Goal: Contribute content: Add original content to the website for others to see

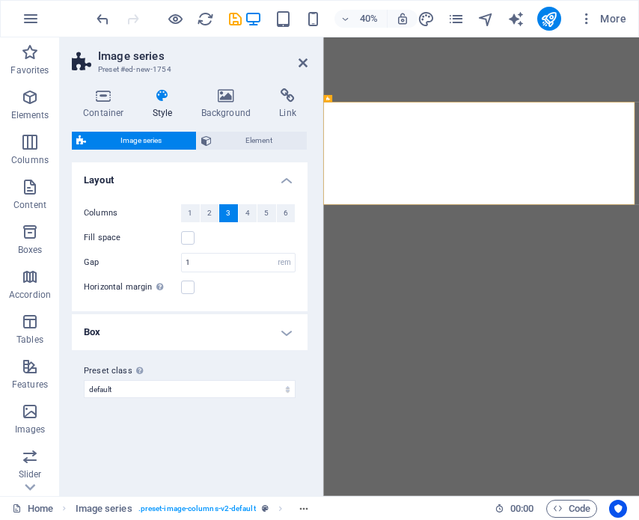
select select "rem"
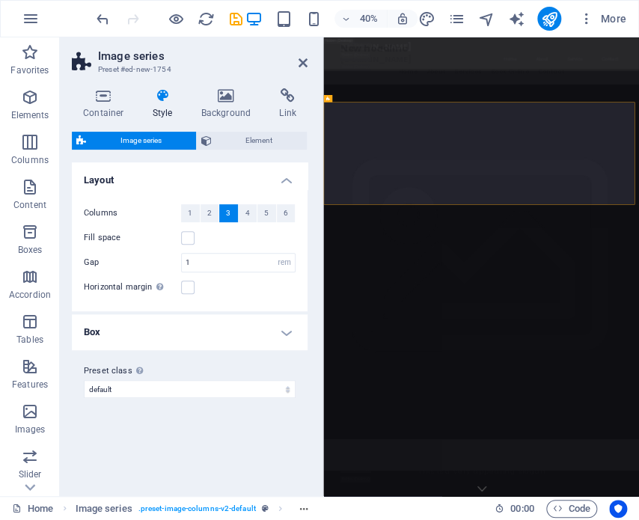
scroll to position [2397, 0]
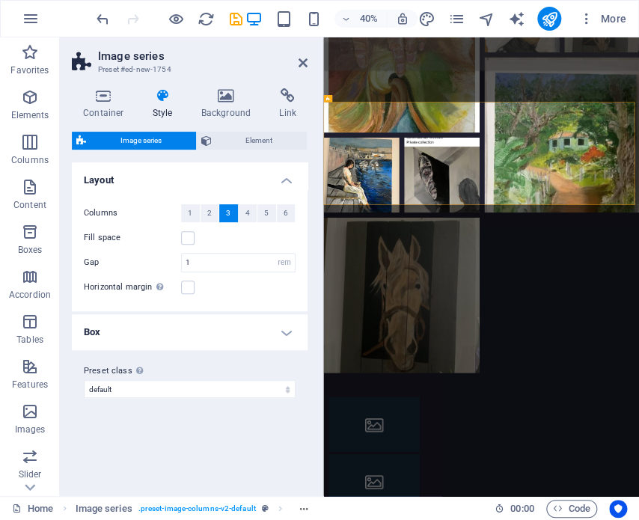
click at [290, 438] on div "Variants Default Layout Columns 1 2 3 4 5 6 Fill space Gap 1 px rem % vw vh Hor…" at bounding box center [190, 323] width 236 height 322
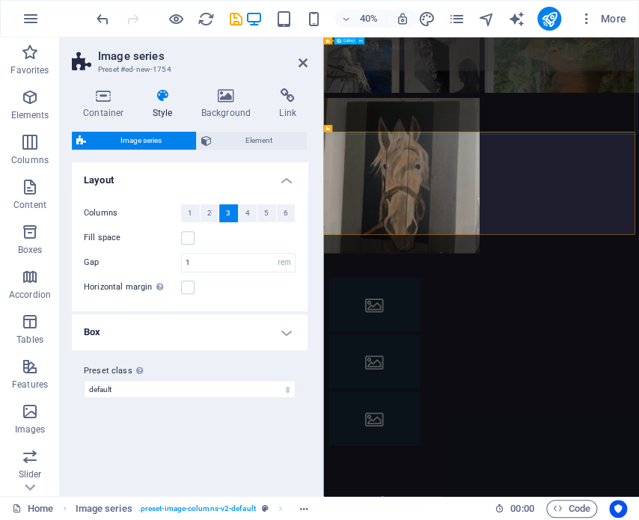
scroll to position [2322, 0]
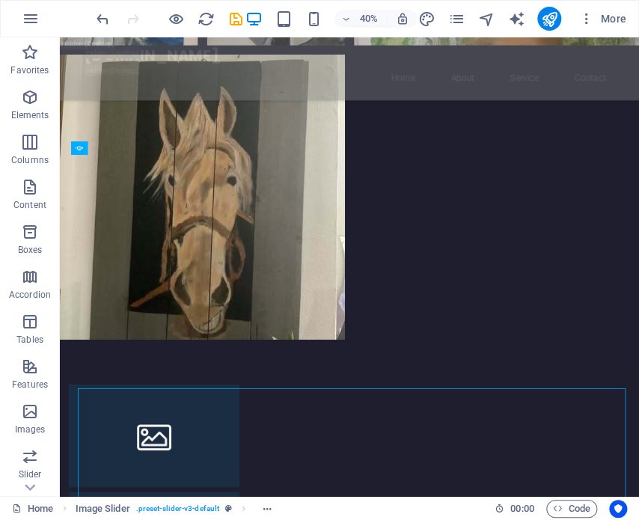
scroll to position [2685, 0]
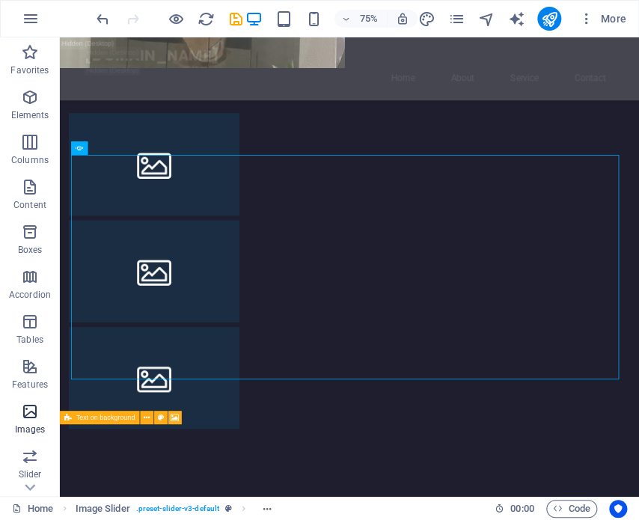
click at [30, 418] on icon "button" at bounding box center [30, 412] width 18 height 18
click at [27, 415] on icon "button" at bounding box center [30, 412] width 18 height 18
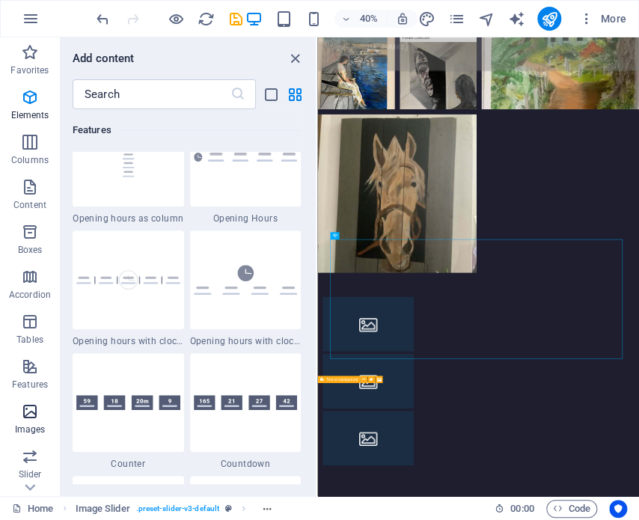
scroll to position [7589, 0]
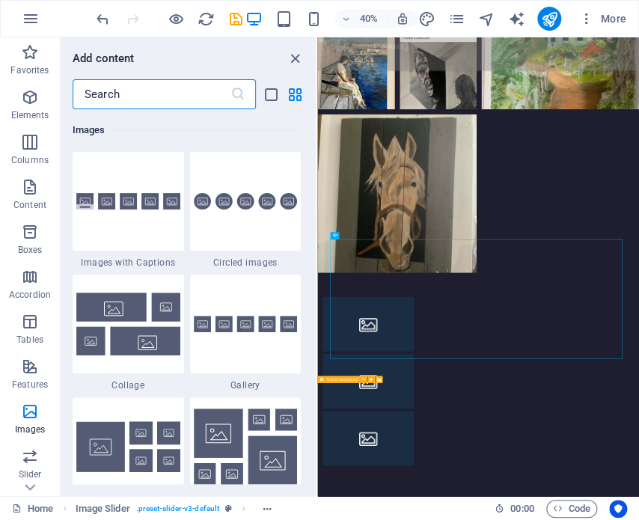
click at [132, 94] on input "text" at bounding box center [152, 94] width 158 height 30
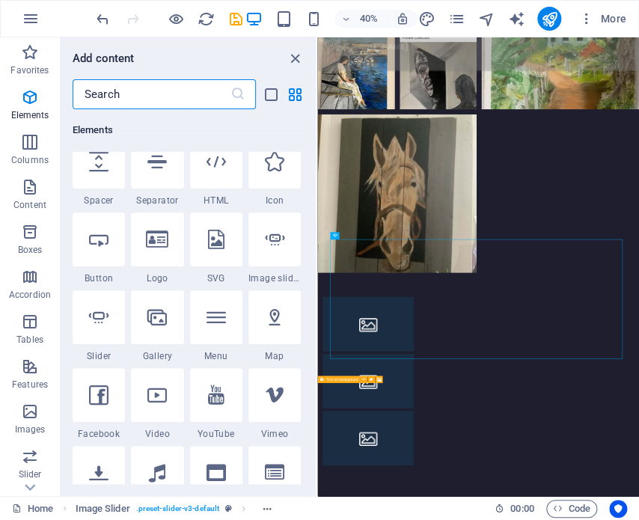
scroll to position [0, 0]
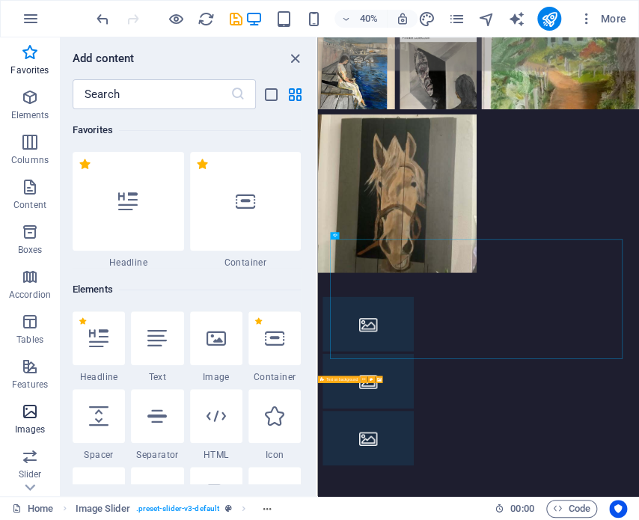
click at [27, 415] on icon "button" at bounding box center [30, 412] width 18 height 18
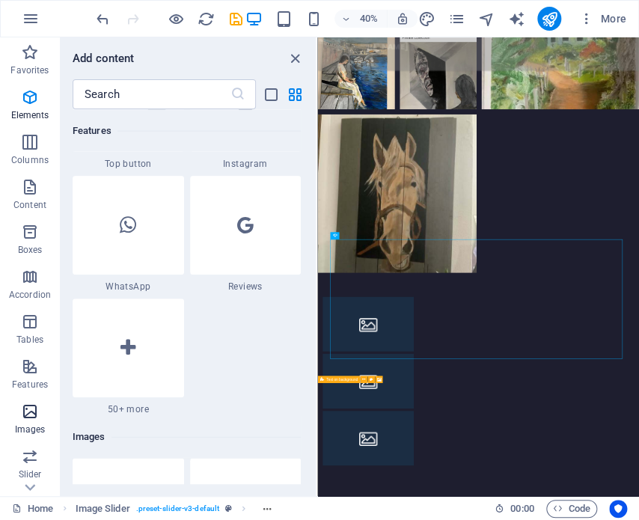
scroll to position [7589, 0]
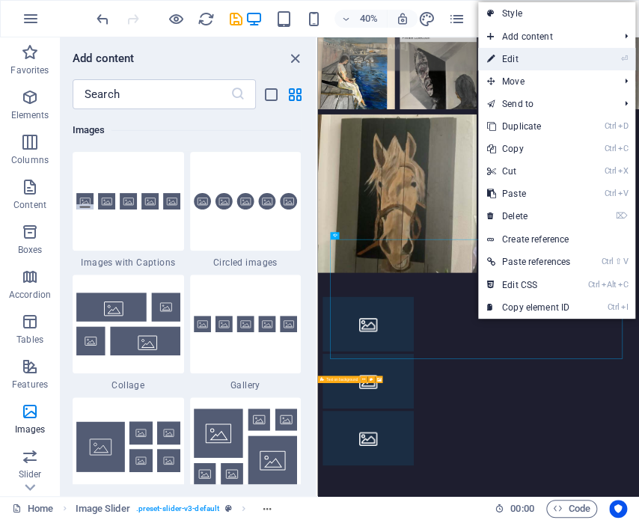
click at [510, 56] on link "⏎ Edit" at bounding box center [528, 59] width 101 height 22
select select "px"
select select "ms"
select select "s"
select select "progressive"
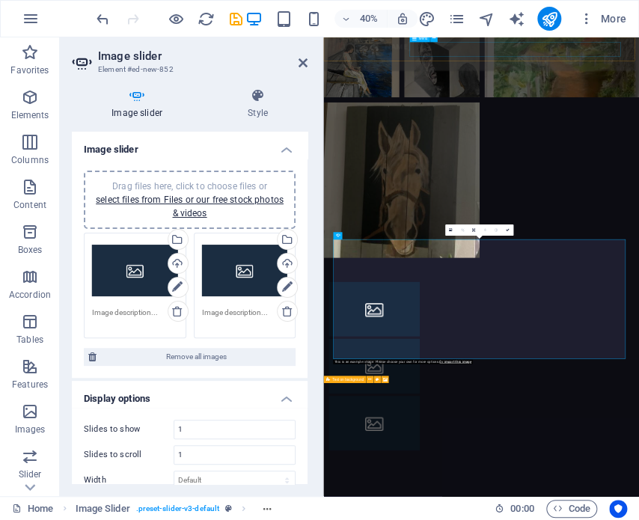
scroll to position [2647, 0]
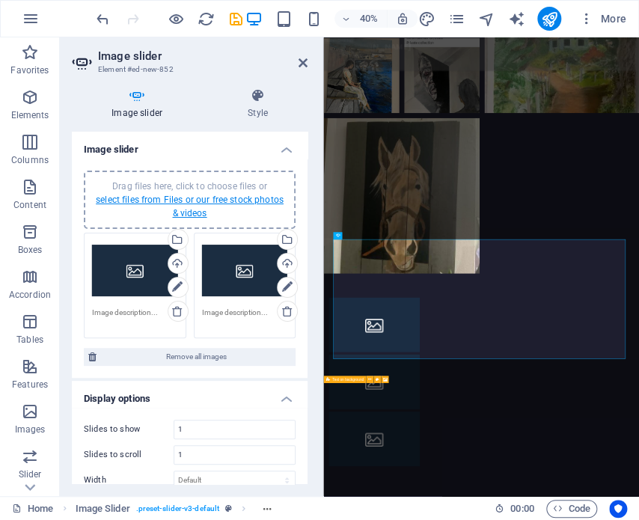
click at [152, 200] on link "select files from Files or our free stock photos & videos" at bounding box center [190, 207] width 188 height 24
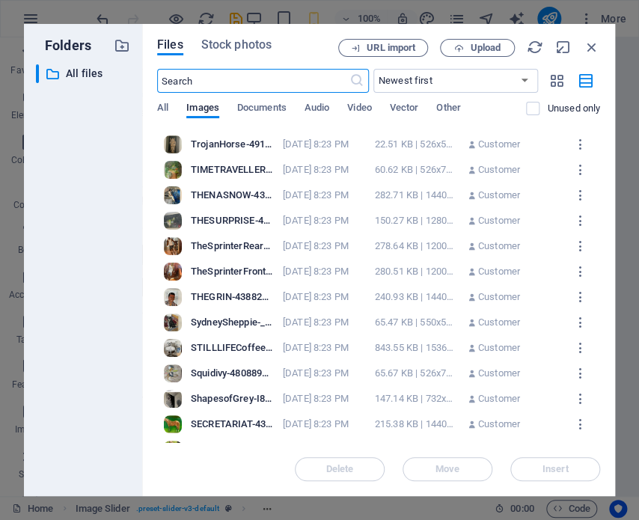
scroll to position [75, 0]
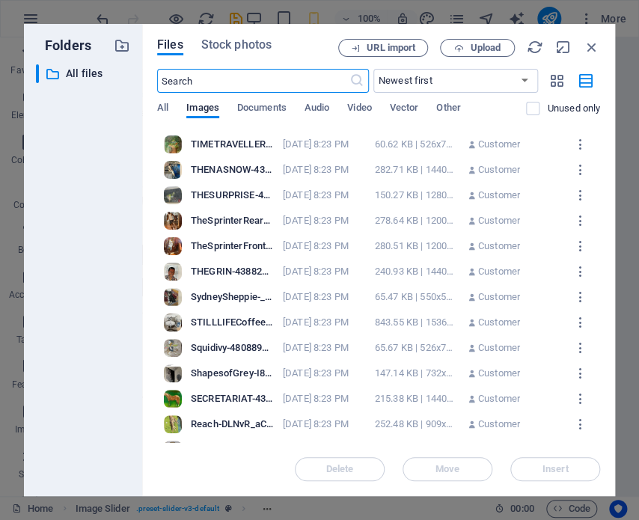
click at [167, 371] on div at bounding box center [173, 373] width 18 height 18
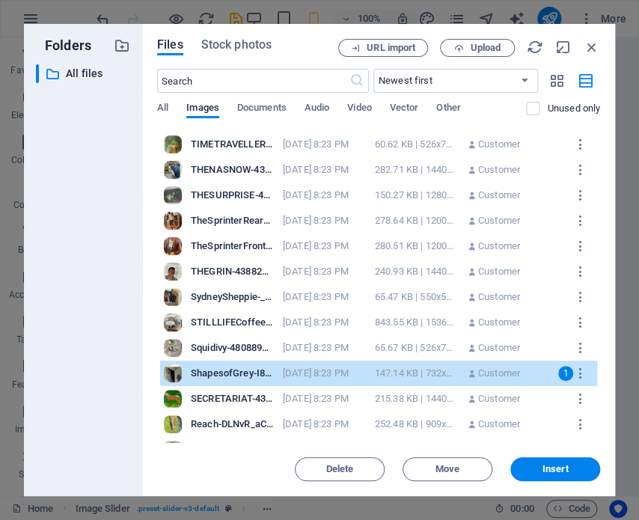
click at [167, 371] on div at bounding box center [173, 373] width 18 height 18
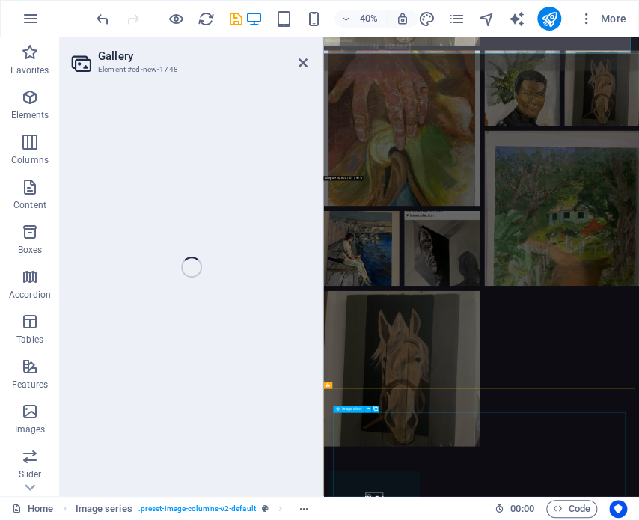
select select "4"
select select "px"
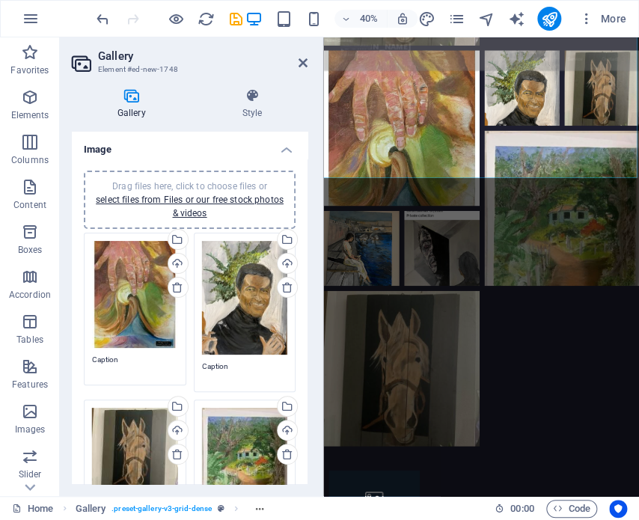
click at [229, 449] on div "Drag files here, click to choose files or select files from Files or our free s…" at bounding box center [245, 465] width 86 height 114
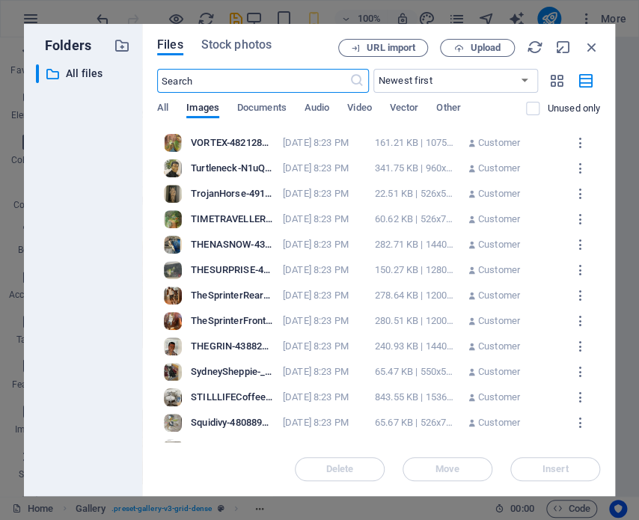
scroll to position [347, 0]
click at [169, 243] on div at bounding box center [173, 245] width 18 height 18
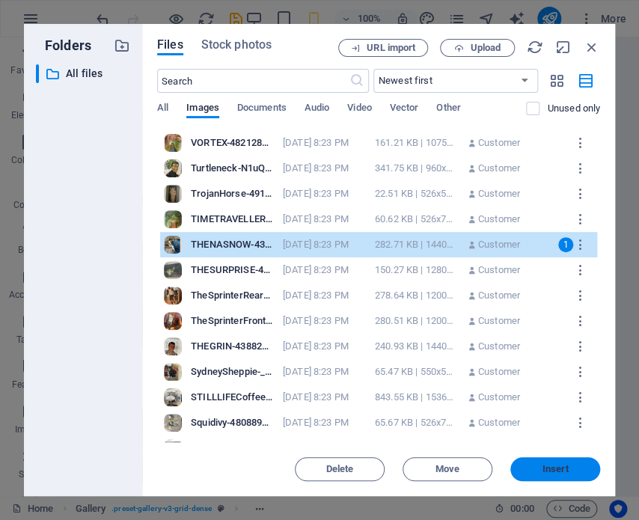
click at [585, 472] on span "Insert" at bounding box center [555, 469] width 78 height 9
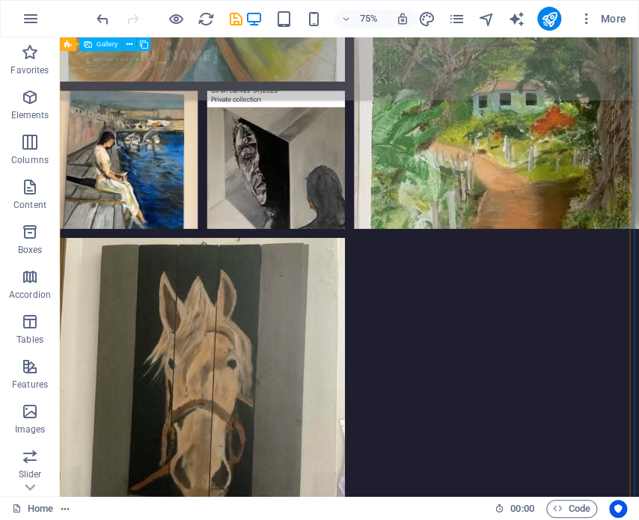
scroll to position [648, 0]
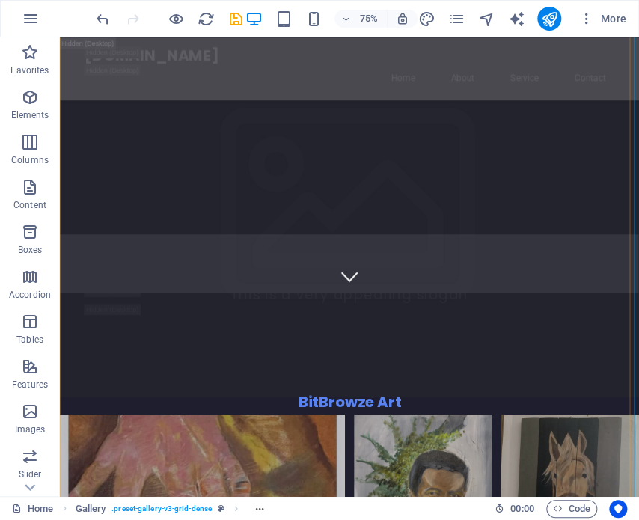
scroll to position [349, 0]
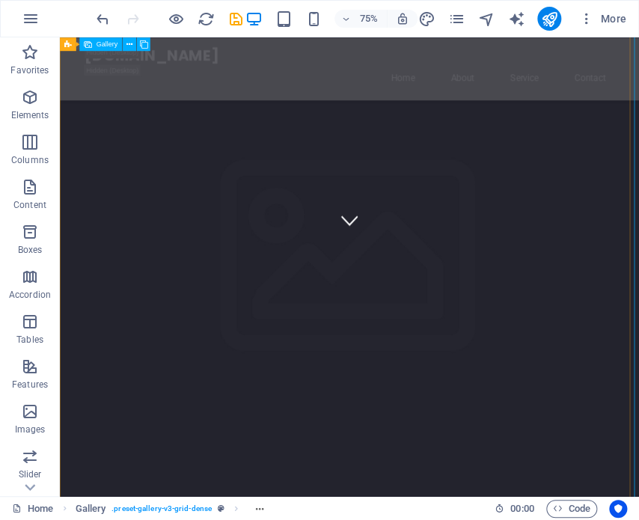
select select "4"
select select "px"
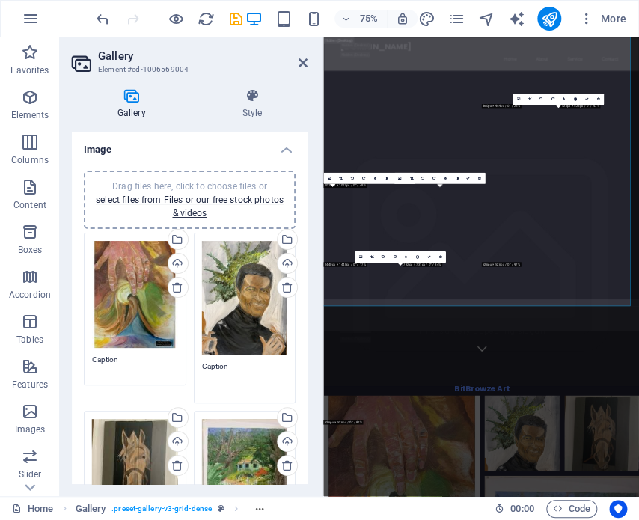
scroll to position [617, 0]
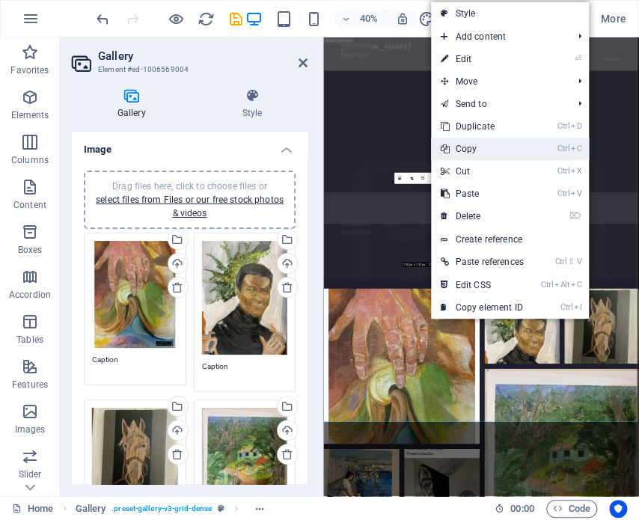
click at [459, 143] on link "Ctrl C Copy" at bounding box center [481, 149] width 101 height 22
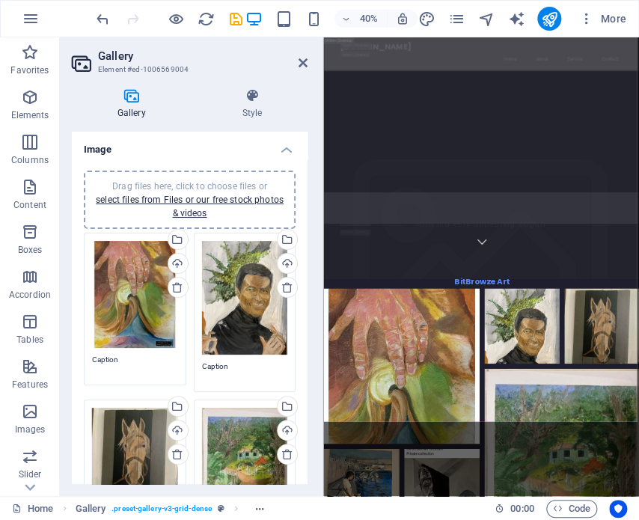
click at [132, 100] on icon at bounding box center [131, 95] width 119 height 15
click at [126, 108] on h4 "Gallery" at bounding box center [134, 103] width 125 height 31
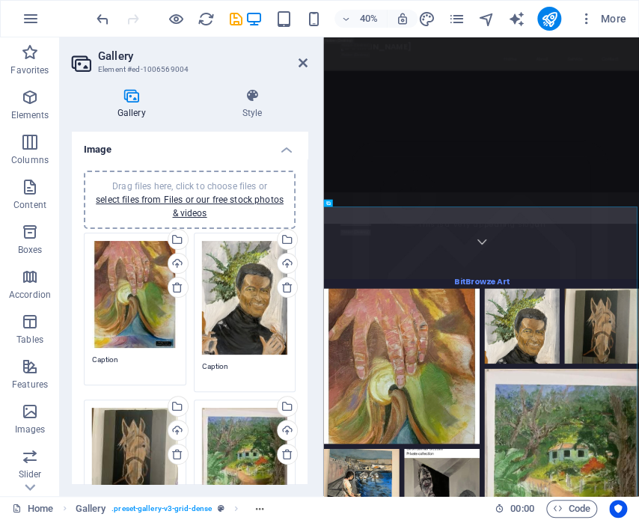
scroll to position [168, 0]
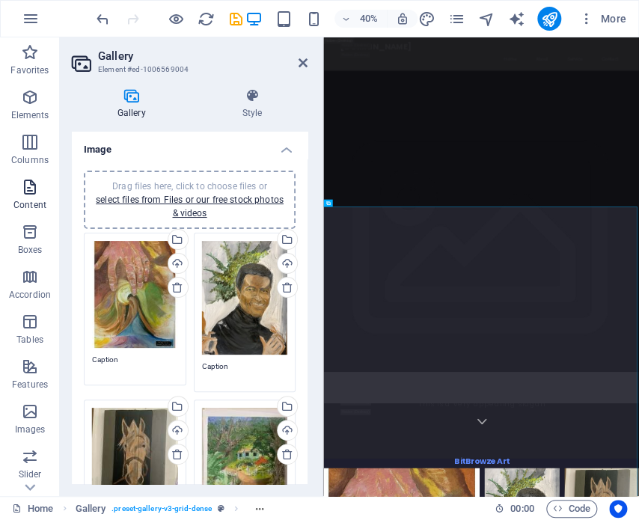
click at [28, 195] on icon "button" at bounding box center [30, 187] width 18 height 18
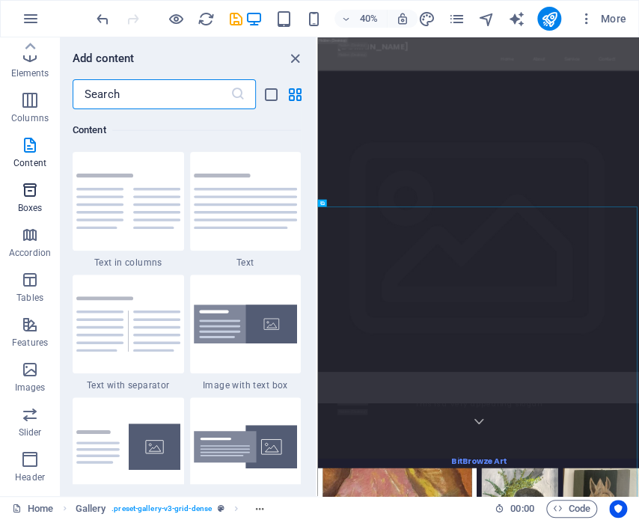
scroll to position [0, 0]
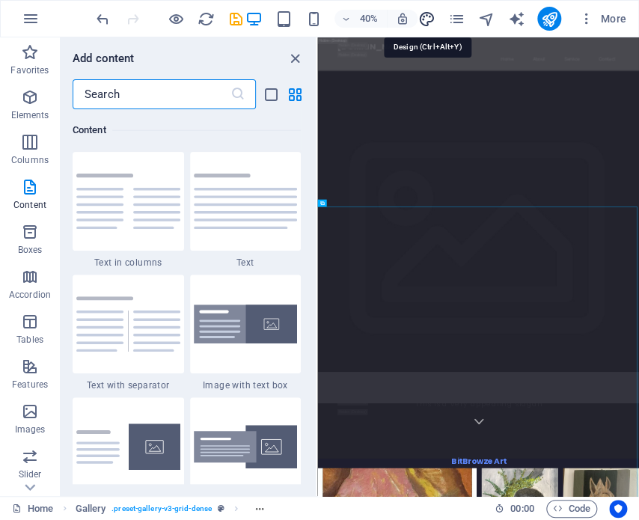
click at [425, 17] on icon "design" at bounding box center [426, 18] width 17 height 17
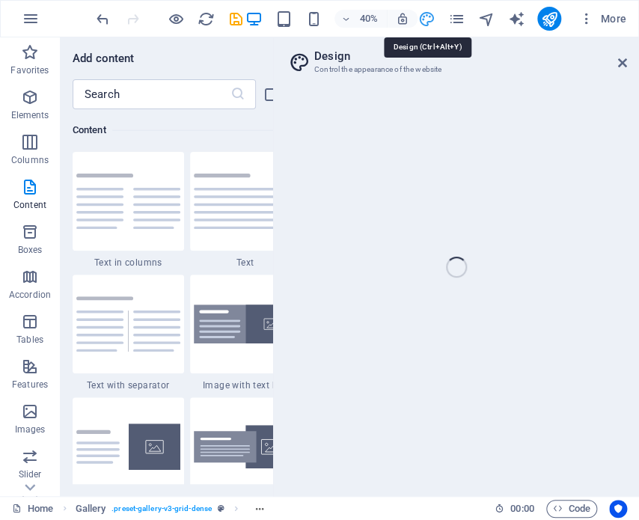
select select "px"
select select "200"
select select "px"
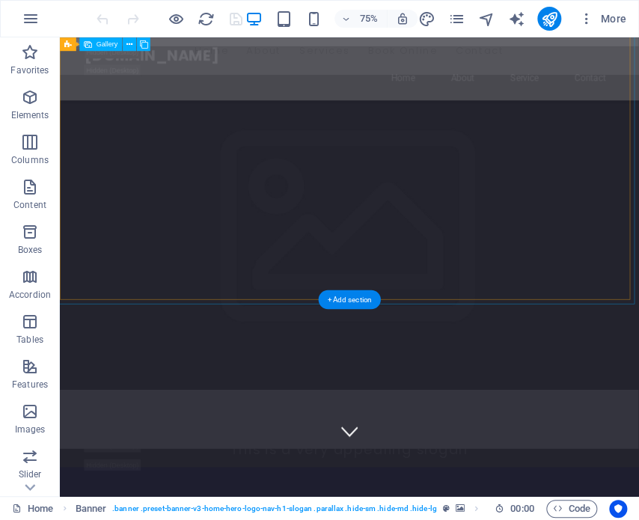
scroll to position [524, 0]
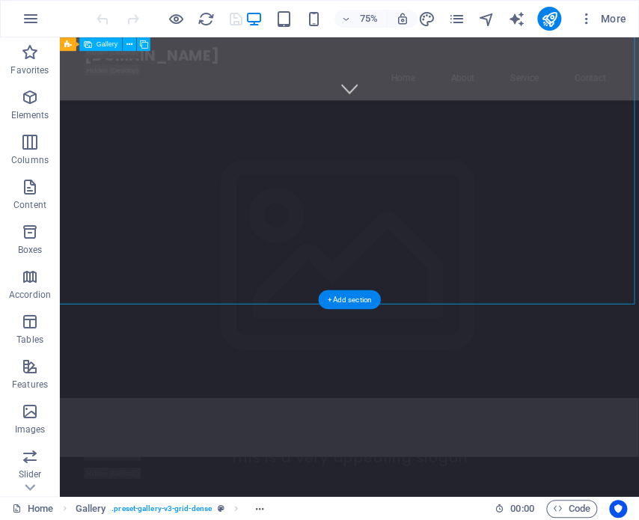
select select "4"
select select "px"
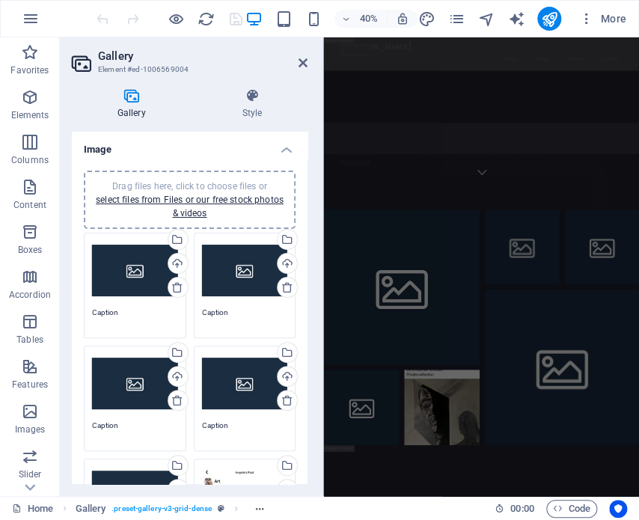
scroll to position [1165, 0]
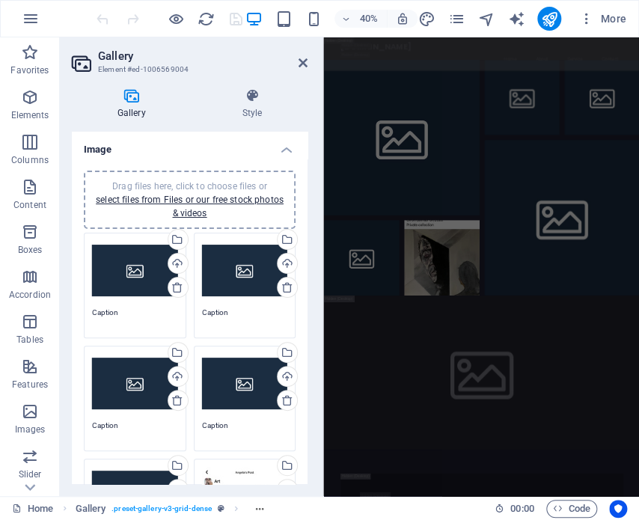
click at [113, 59] on h2 "Gallery" at bounding box center [203, 55] width 210 height 13
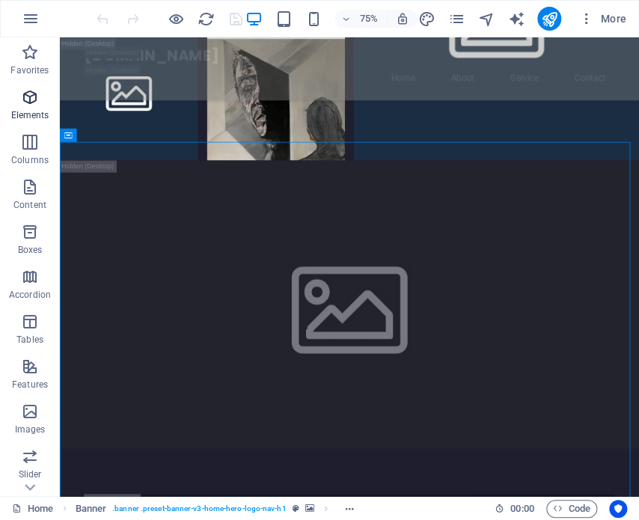
click at [23, 100] on icon "button" at bounding box center [30, 97] width 18 height 18
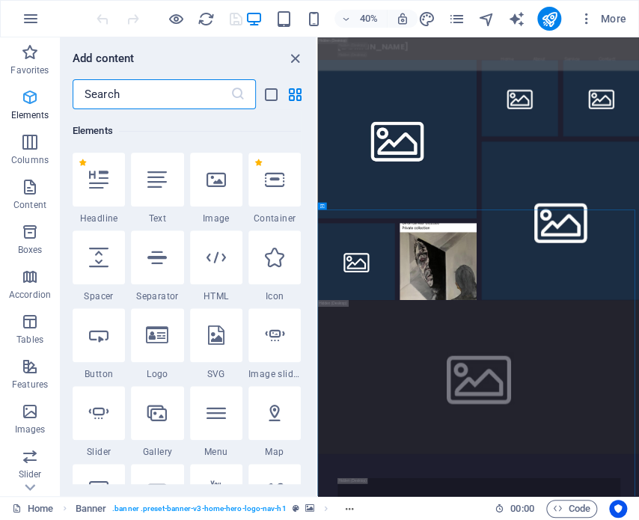
scroll to position [159, 0]
click at [271, 257] on icon at bounding box center [274, 257] width 19 height 19
select select "xMidYMid"
select select "px"
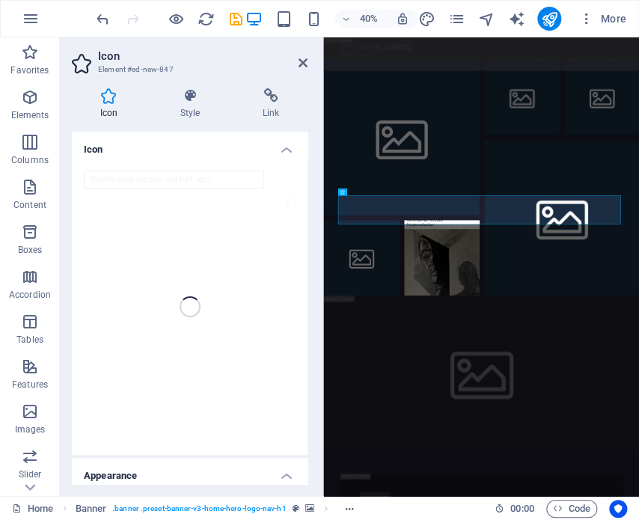
scroll to position [1154, 0]
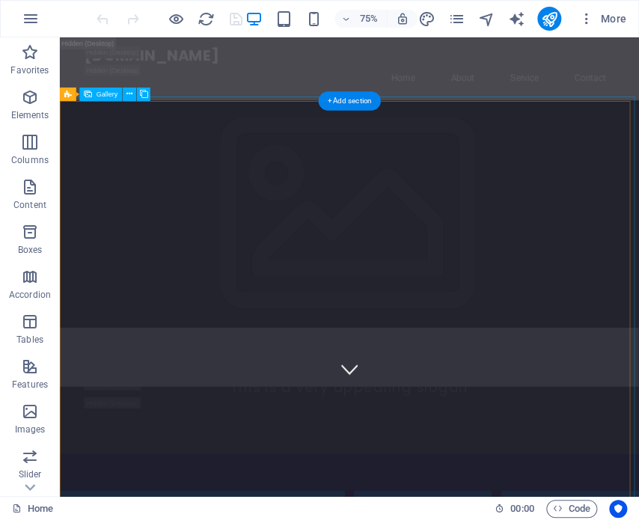
scroll to position [225, 0]
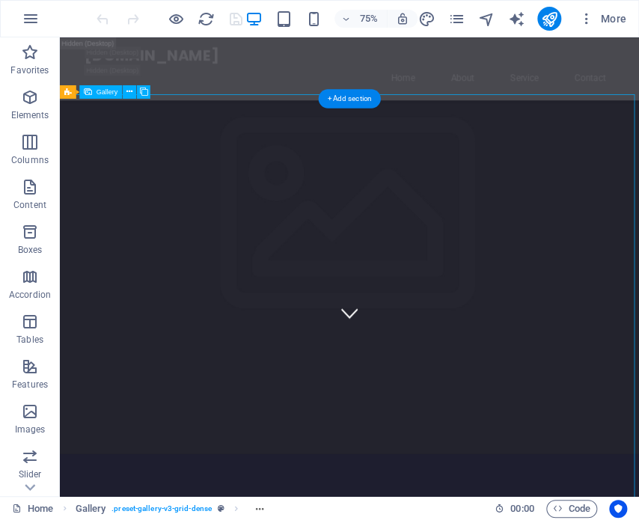
select select "4"
select select "px"
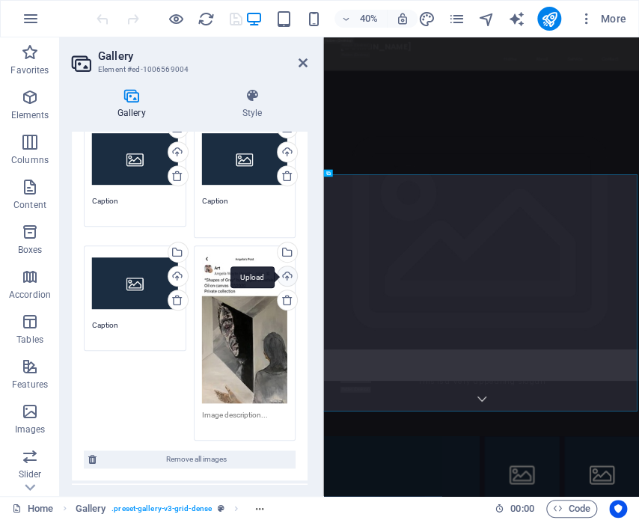
click at [284, 275] on div "Upload" at bounding box center [286, 277] width 22 height 22
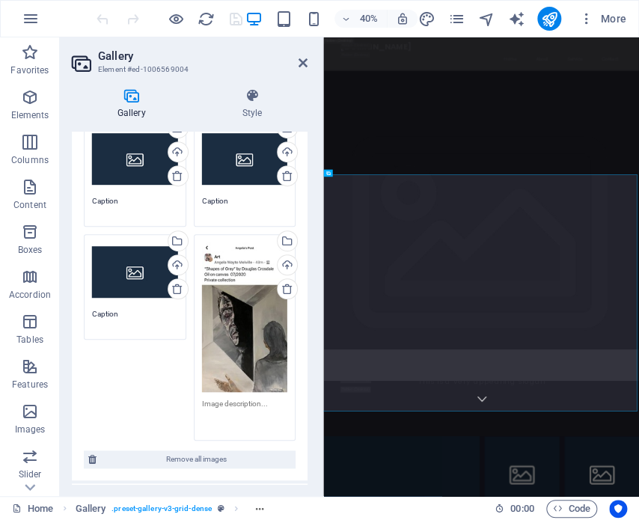
click at [269, 412] on textarea at bounding box center [245, 415] width 86 height 34
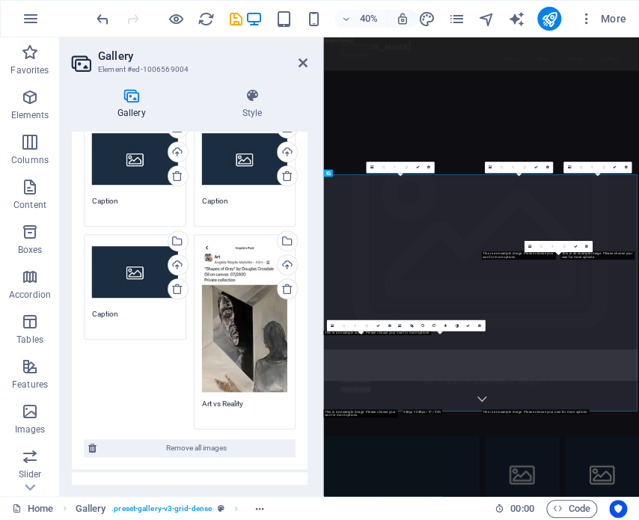
click at [132, 375] on div "Drag files here, click to choose files or select files from Files or our free s…" at bounding box center [189, 218] width 219 height 429
click at [219, 401] on textarea "Art vs Reality" at bounding box center [245, 409] width 86 height 22
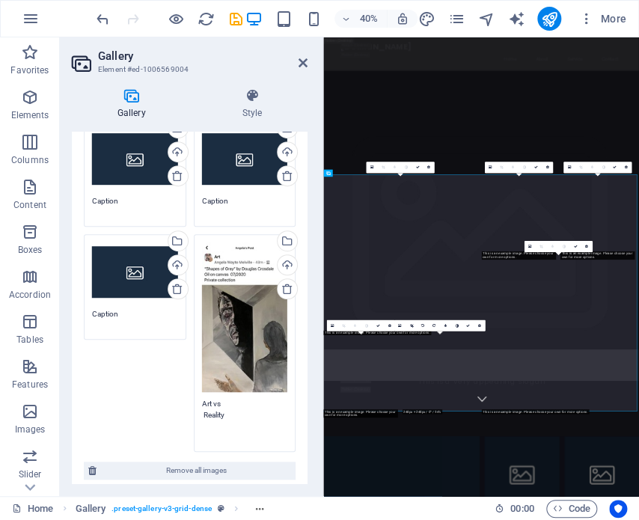
type textarea "Art vs Reality"
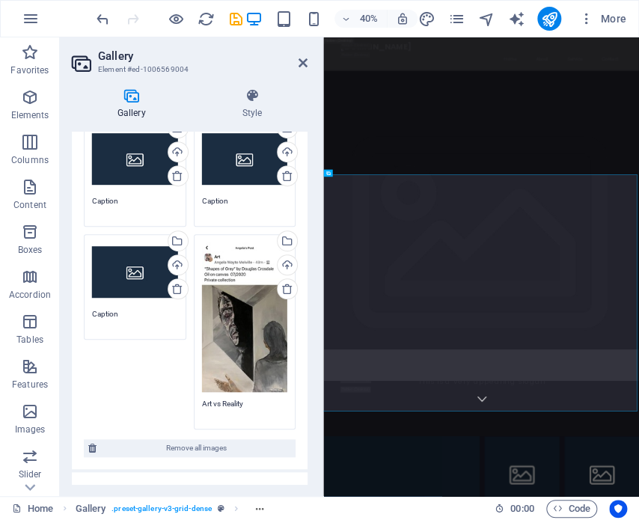
click at [257, 509] on ol "Gallery . preset-gallery-v3-grid-dense" at bounding box center [174, 509] width 197 height 18
click at [614, 17] on span "More" at bounding box center [602, 18] width 47 height 15
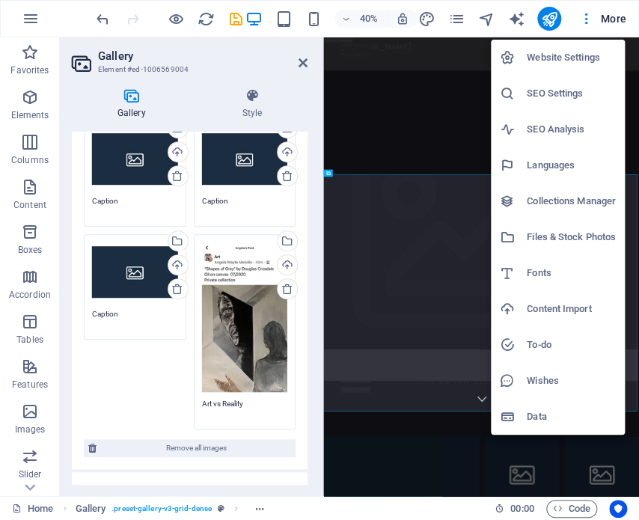
click at [569, 58] on h6 "Website Settings" at bounding box center [571, 58] width 89 height 18
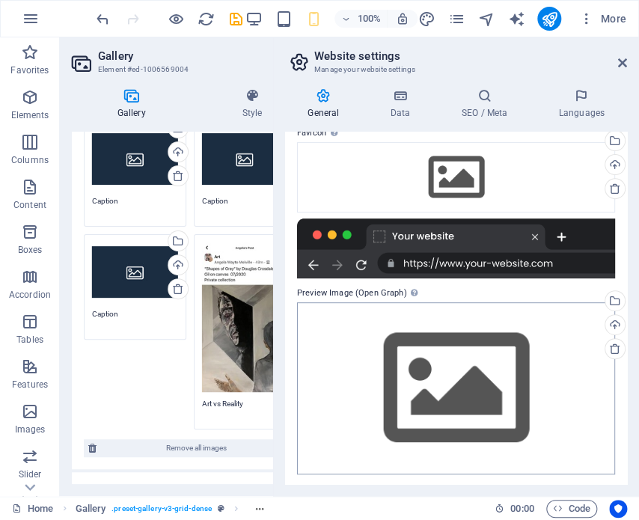
scroll to position [157, 0]
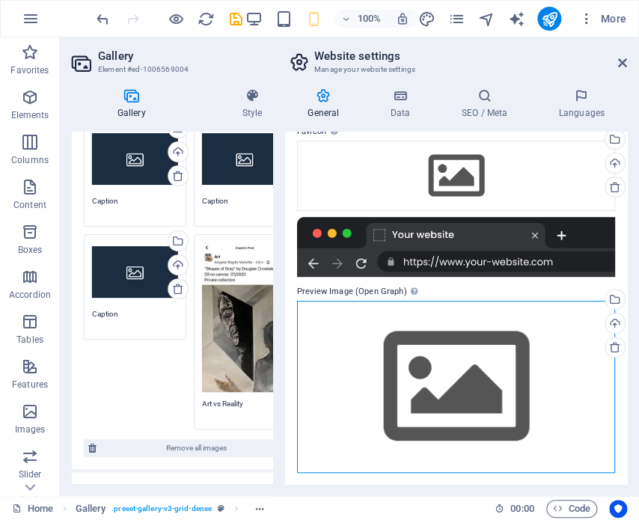
click at [465, 400] on div "Drag files here, click to choose files or select files from Files or our free s…" at bounding box center [456, 386] width 318 height 171
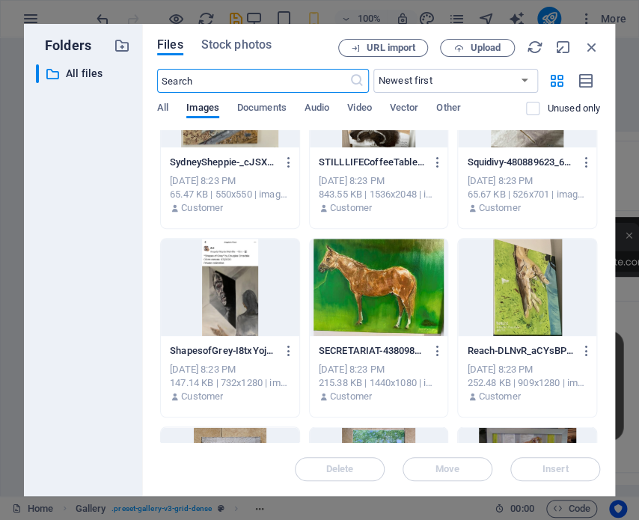
scroll to position [674, 0]
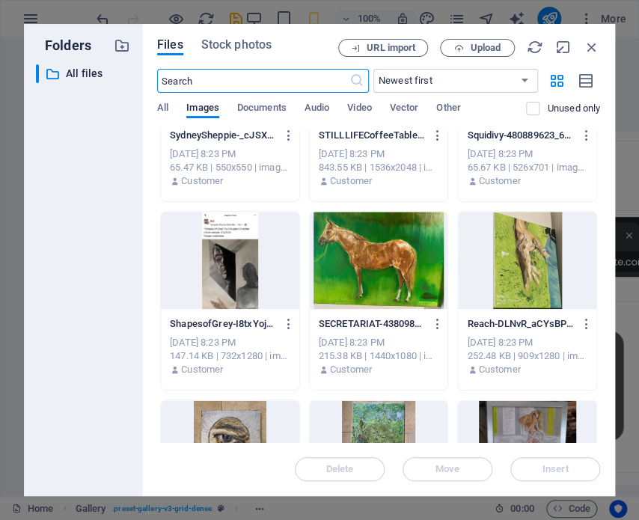
click at [228, 282] on div at bounding box center [230, 260] width 138 height 97
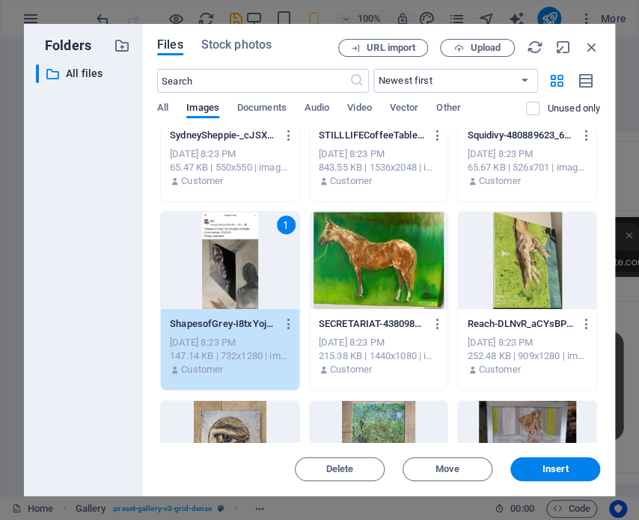
click at [228, 282] on div "1" at bounding box center [230, 260] width 138 height 97
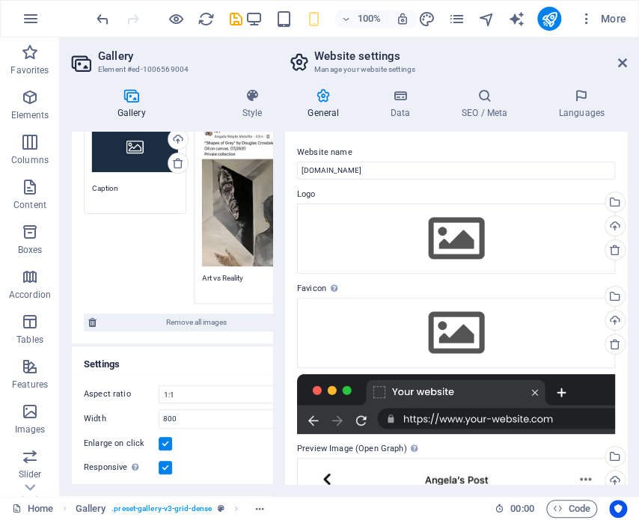
scroll to position [287, 0]
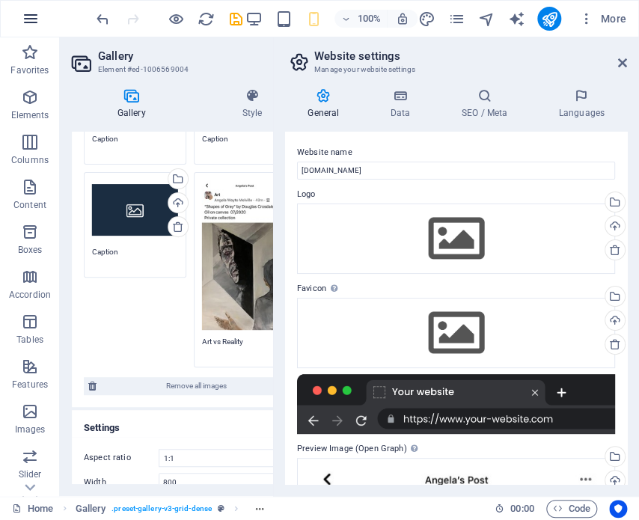
click at [27, 22] on icon "button" at bounding box center [31, 19] width 18 height 18
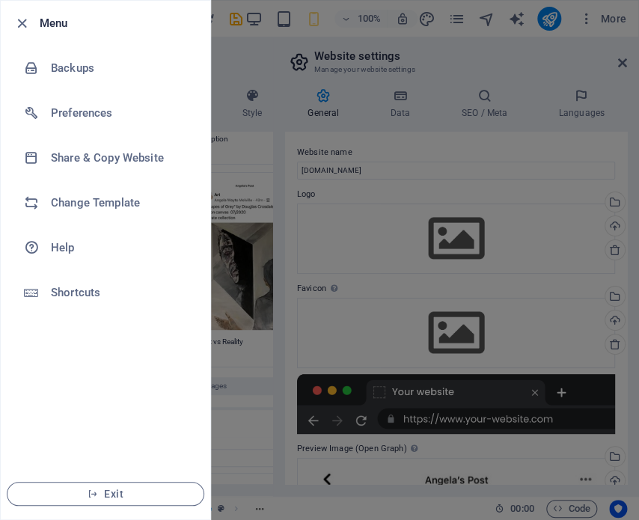
click at [290, 501] on div at bounding box center [319, 260] width 639 height 520
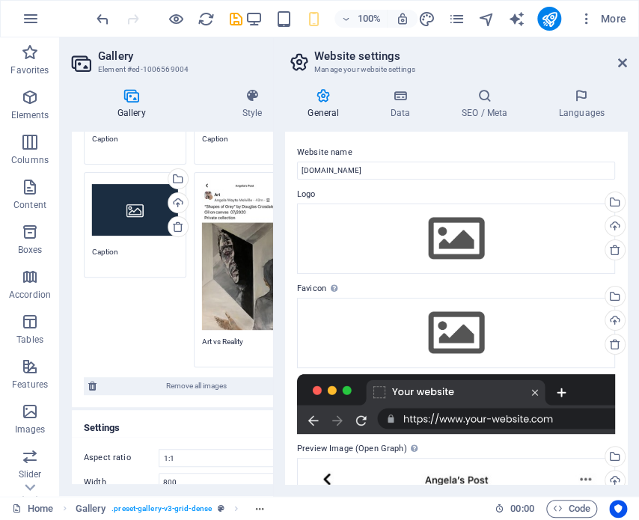
click at [548, 421] on div at bounding box center [456, 404] width 318 height 60
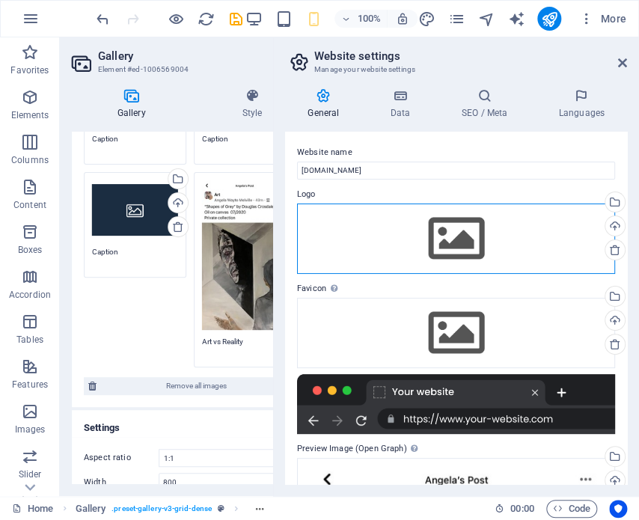
click at [453, 237] on div "Drag files here, click to choose files or select files from Files or our free s…" at bounding box center [456, 239] width 318 height 70
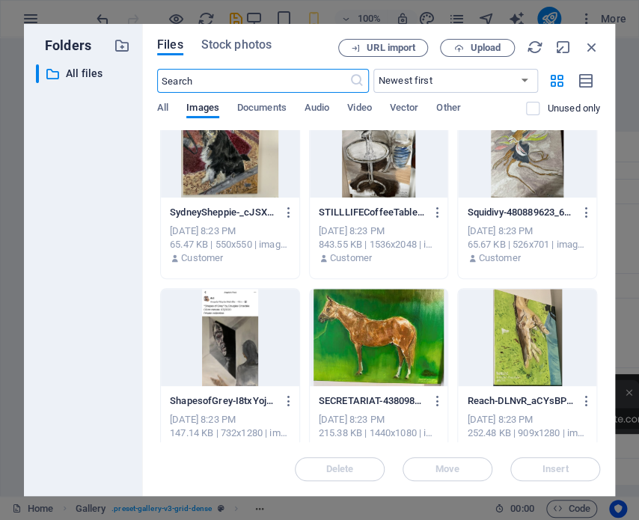
scroll to position [599, 0]
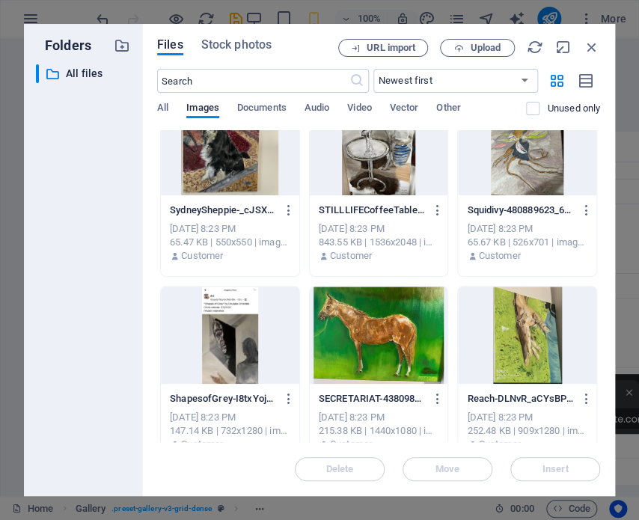
click at [228, 347] on div at bounding box center [230, 335] width 138 height 97
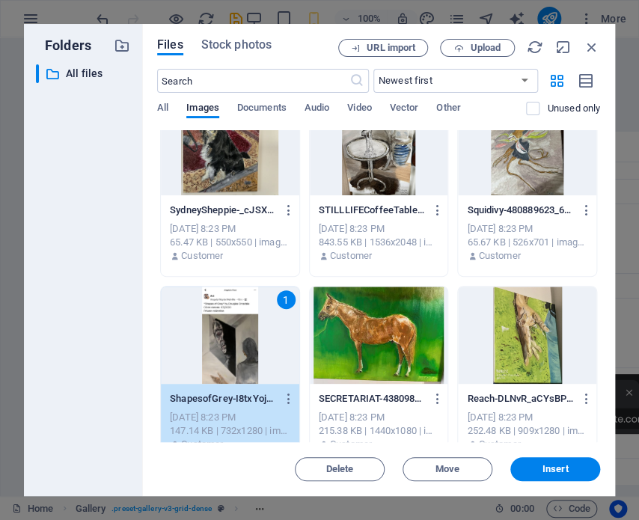
drag, startPoint x: 542, startPoint y: 466, endPoint x: 400, endPoint y: 144, distance: 351.8
click at [543, 467] on span "Insert" at bounding box center [556, 469] width 26 height 9
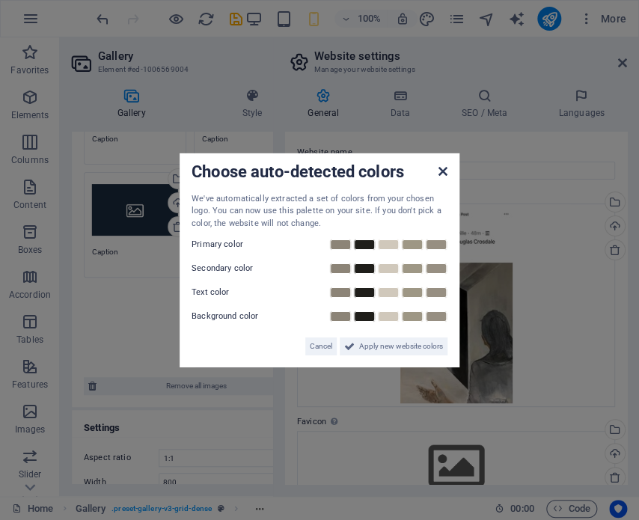
click at [441, 171] on icon at bounding box center [443, 171] width 9 height 12
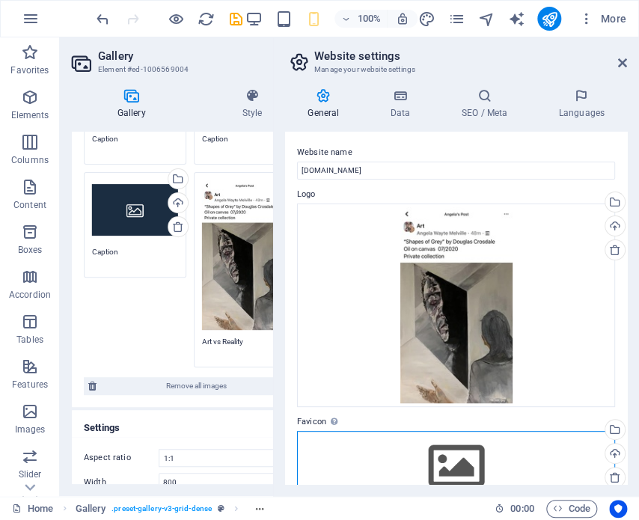
click at [445, 464] on div "Drag files here, click to choose files or select files from Files or our free s…" at bounding box center [456, 466] width 318 height 70
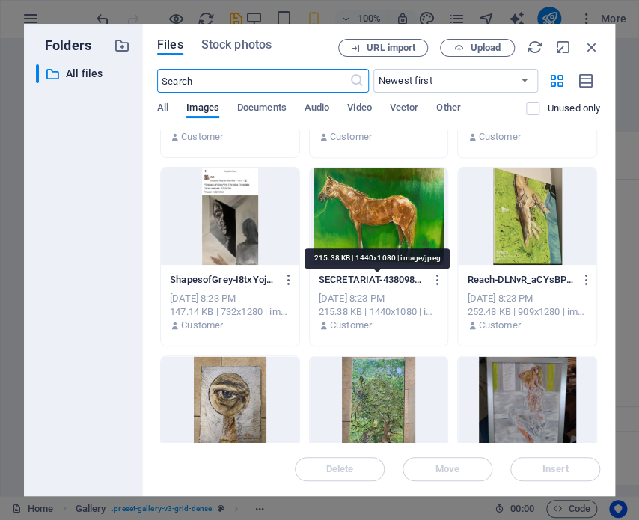
scroll to position [674, 0]
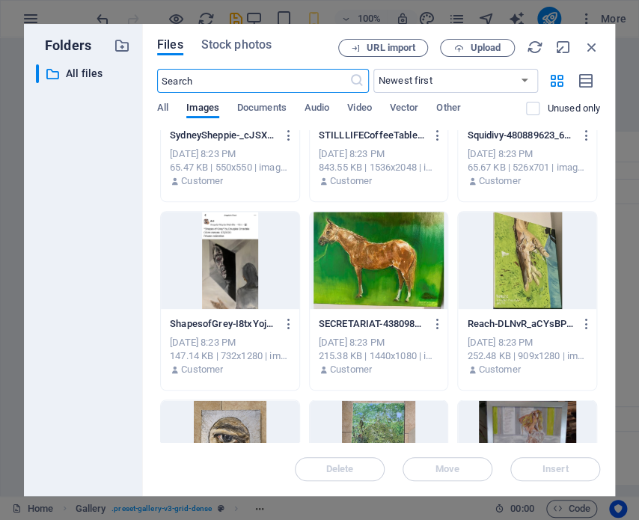
click at [233, 268] on div at bounding box center [230, 260] width 138 height 97
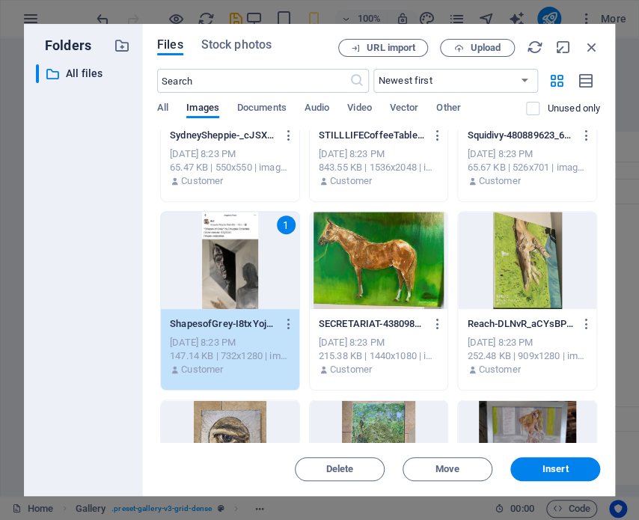
drag, startPoint x: 552, startPoint y: 466, endPoint x: 353, endPoint y: 94, distance: 421.2
click at [551, 467] on span "Insert" at bounding box center [556, 469] width 26 height 9
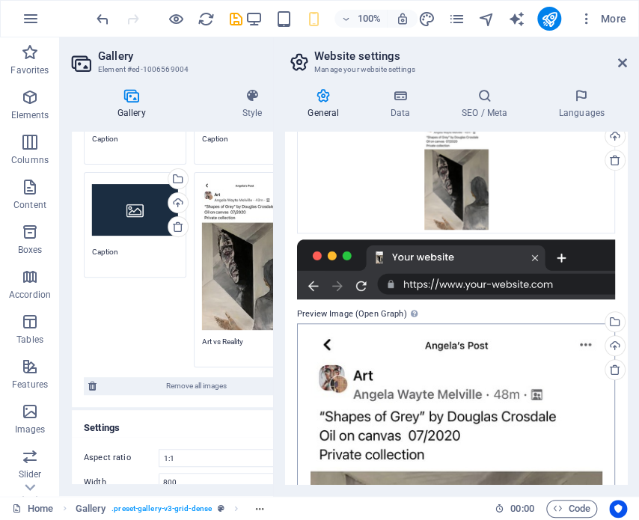
scroll to position [237, 0]
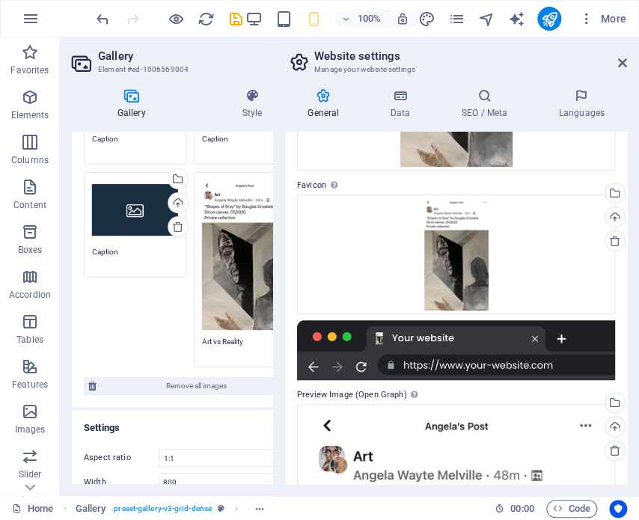
click at [561, 339] on div at bounding box center [456, 350] width 318 height 60
click at [558, 338] on div at bounding box center [456, 350] width 318 height 60
click at [536, 363] on div at bounding box center [456, 350] width 318 height 60
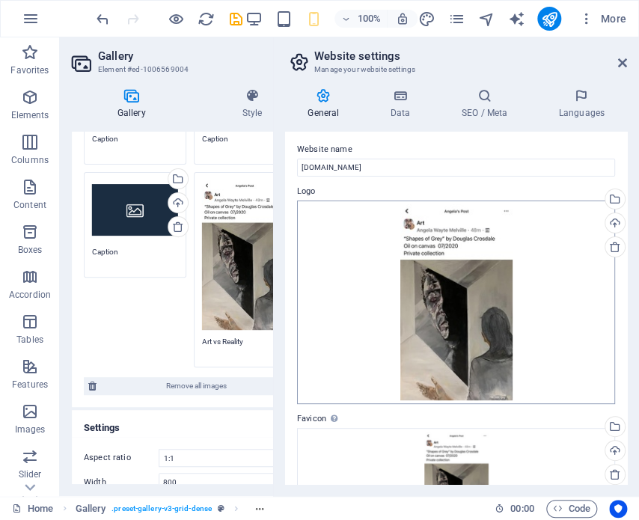
scroll to position [0, 0]
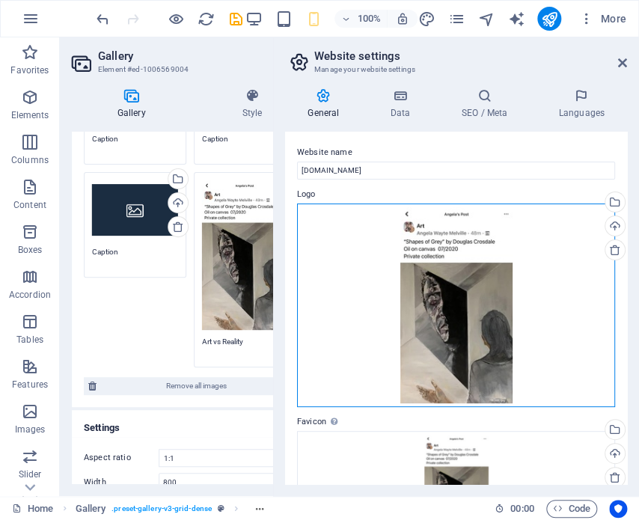
click at [323, 243] on div "Drag files here, click to choose files or select files from Files or our free s…" at bounding box center [456, 306] width 318 height 204
